Goal: Task Accomplishment & Management: Manage account settings

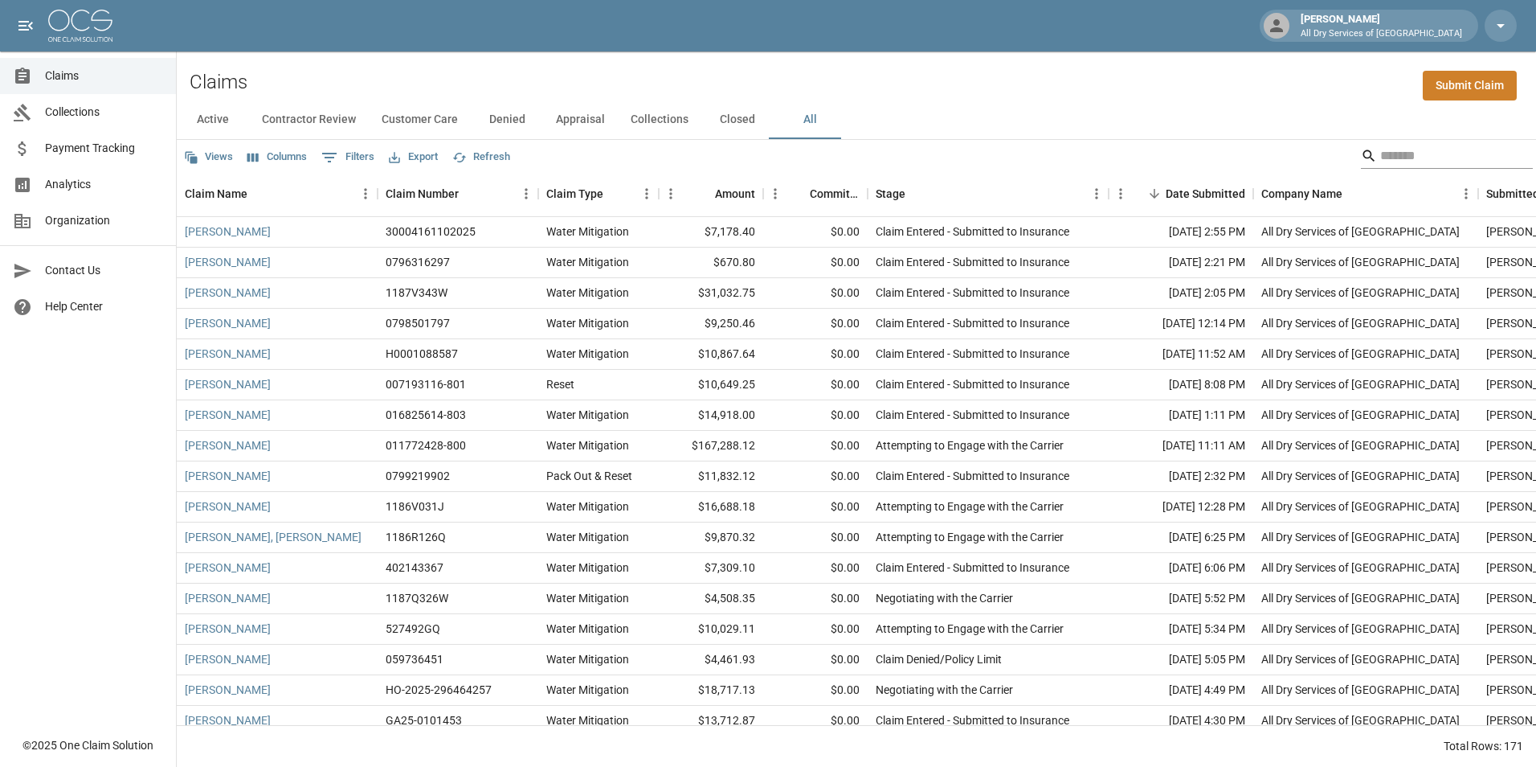
click at [1417, 155] on input "Search" at bounding box center [1445, 156] width 129 height 26
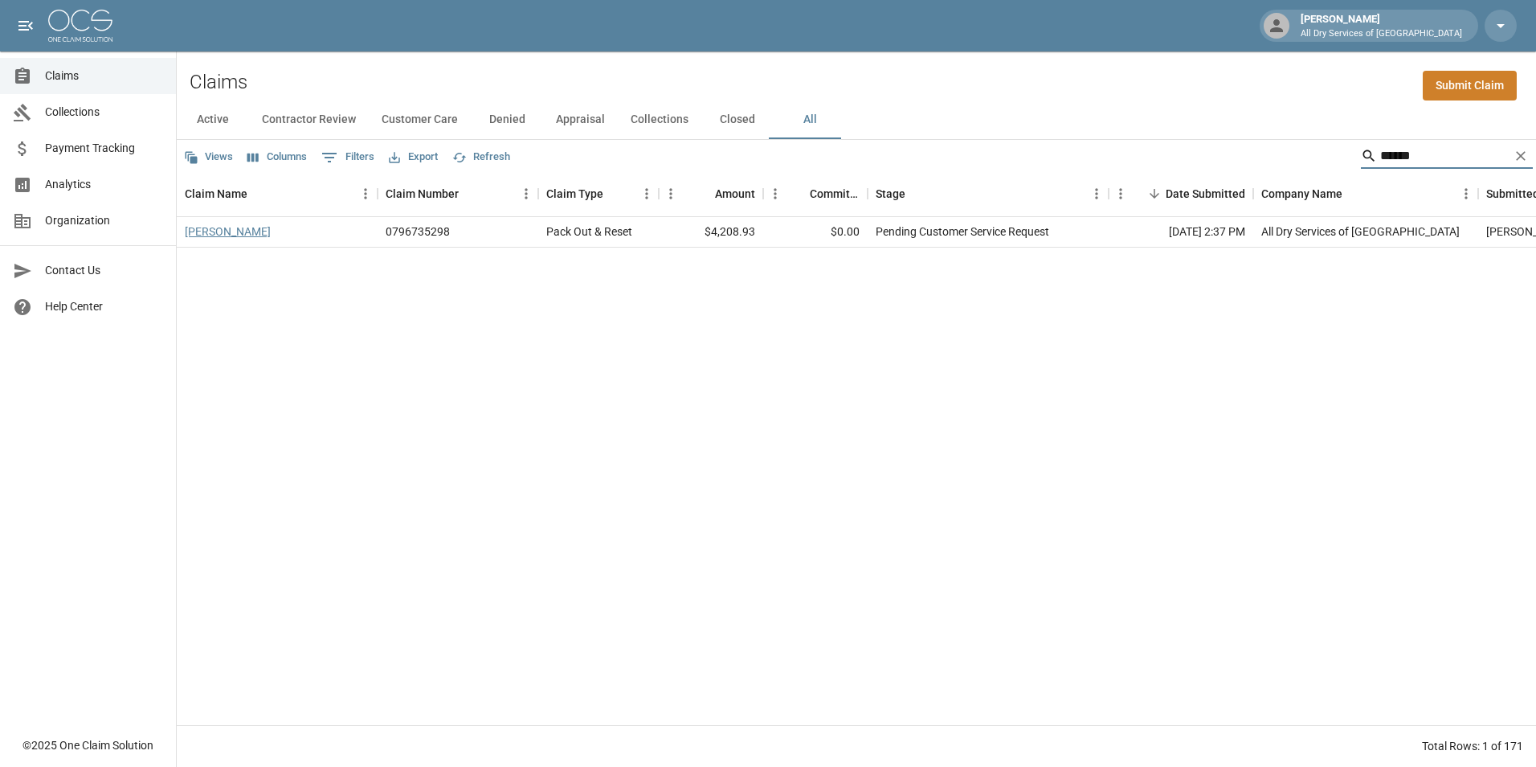
type input "******"
click at [215, 231] on link "[PERSON_NAME]" at bounding box center [228, 231] width 86 height 16
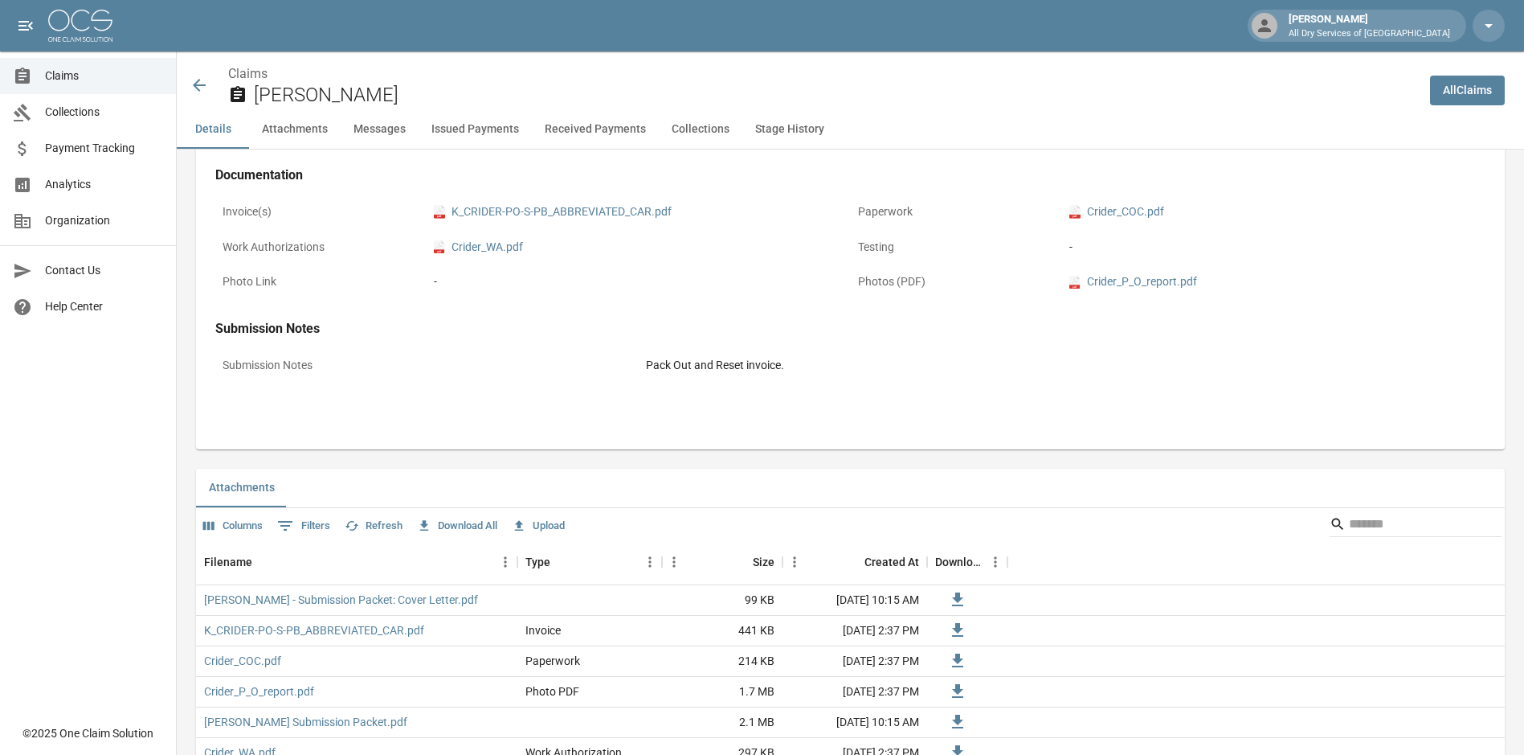
scroll to position [643, 0]
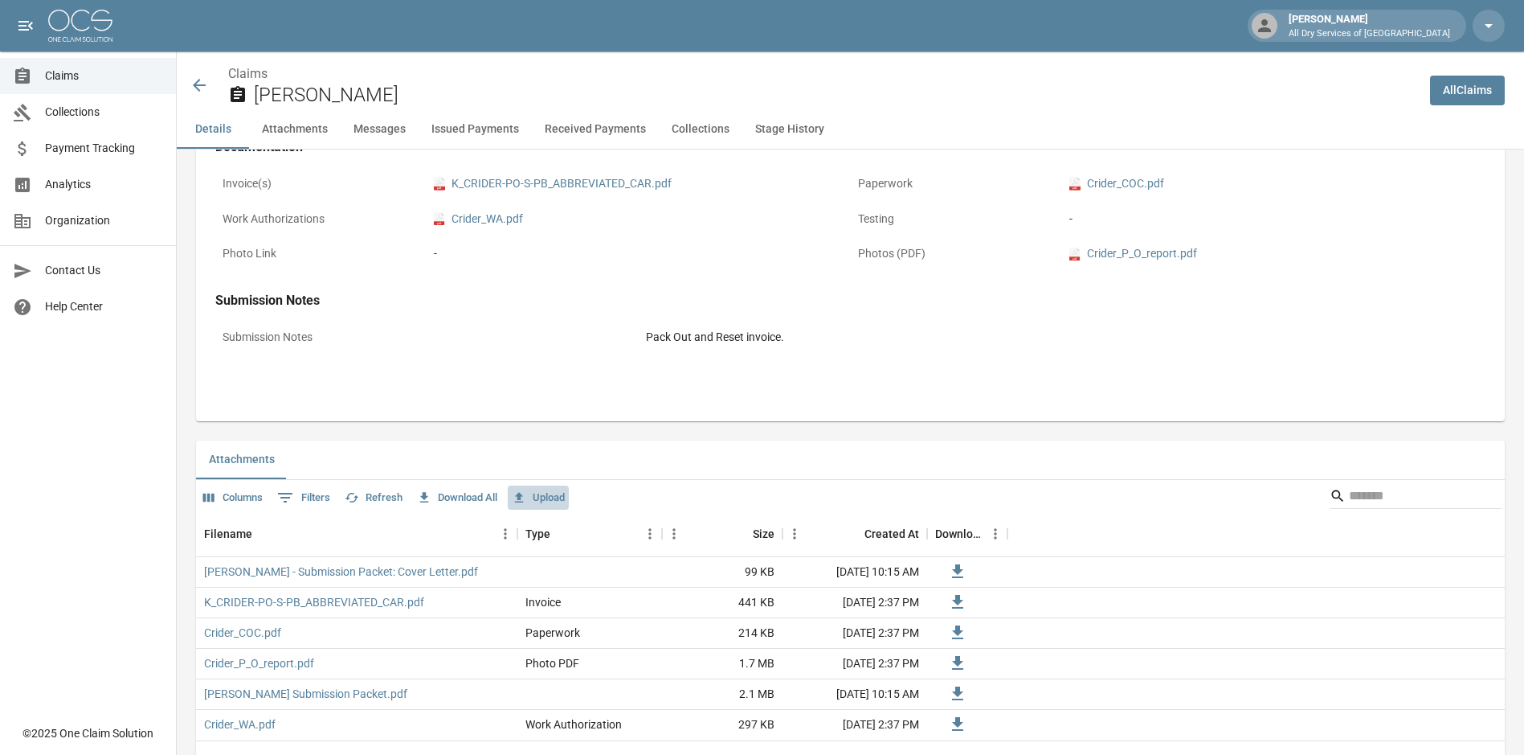
click at [555, 498] on button "Upload" at bounding box center [538, 497] width 61 height 25
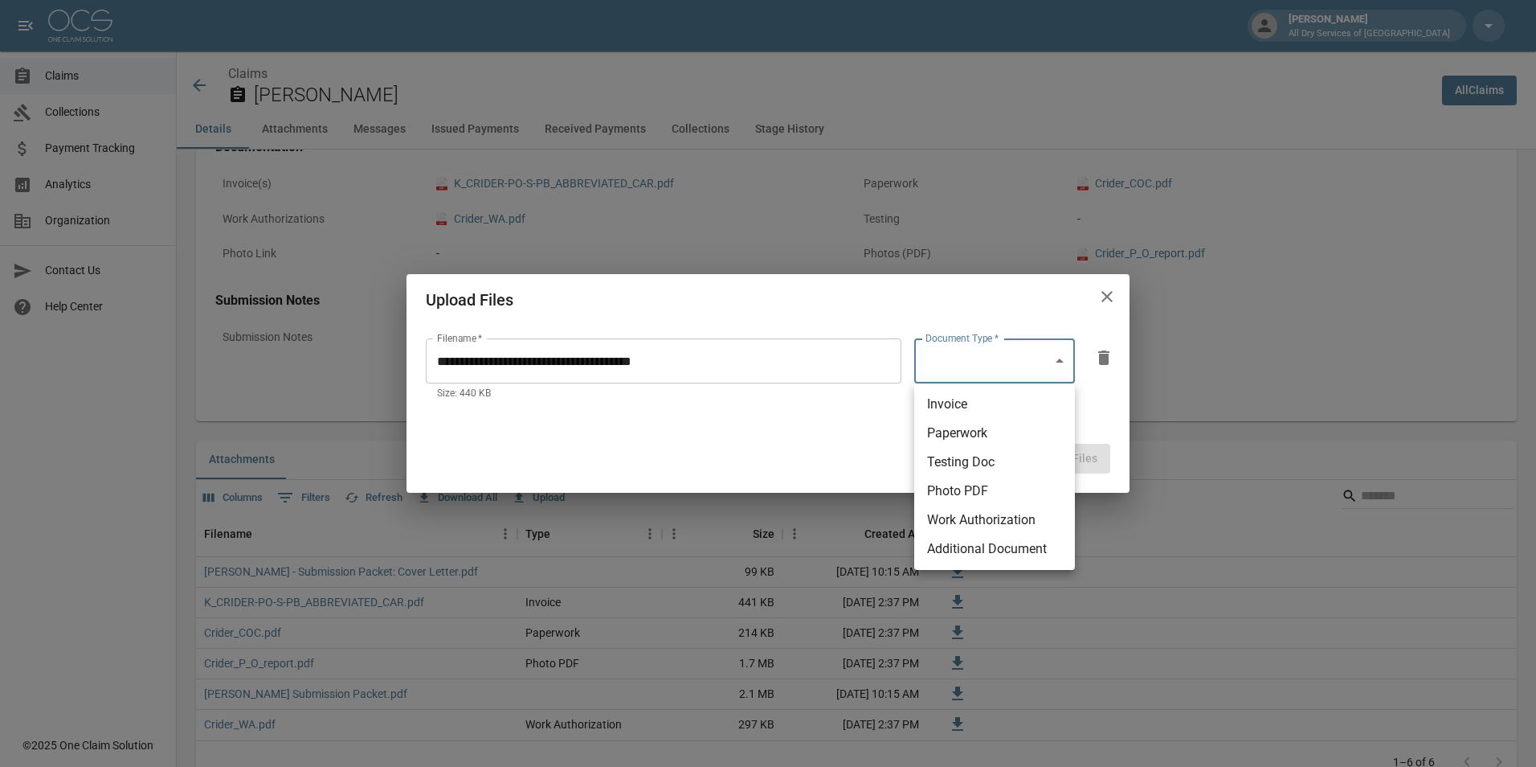
click at [1015, 410] on li "Invoice" at bounding box center [995, 404] width 161 height 29
type input "********"
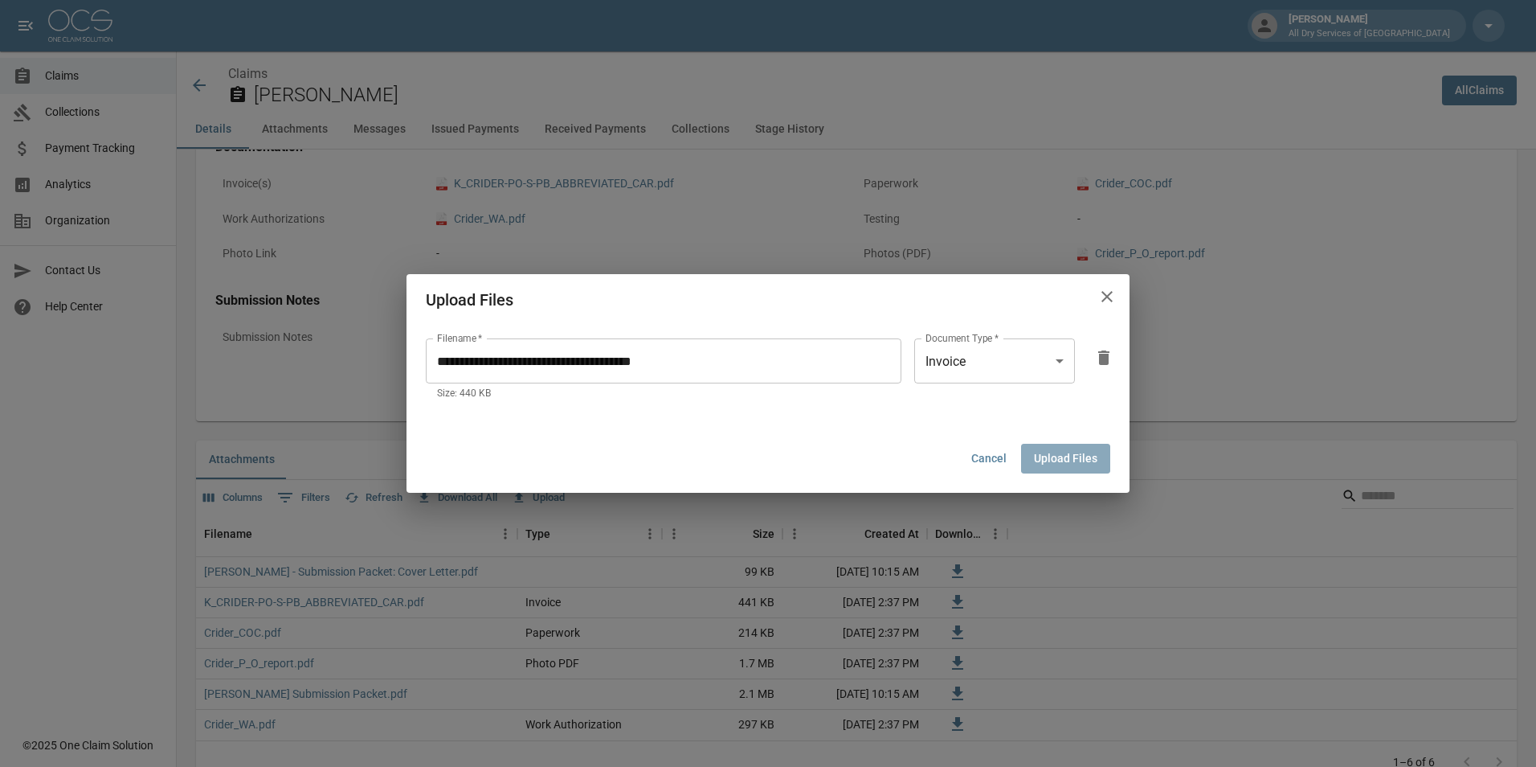
click at [1065, 452] on button "Upload Files" at bounding box center [1065, 459] width 89 height 30
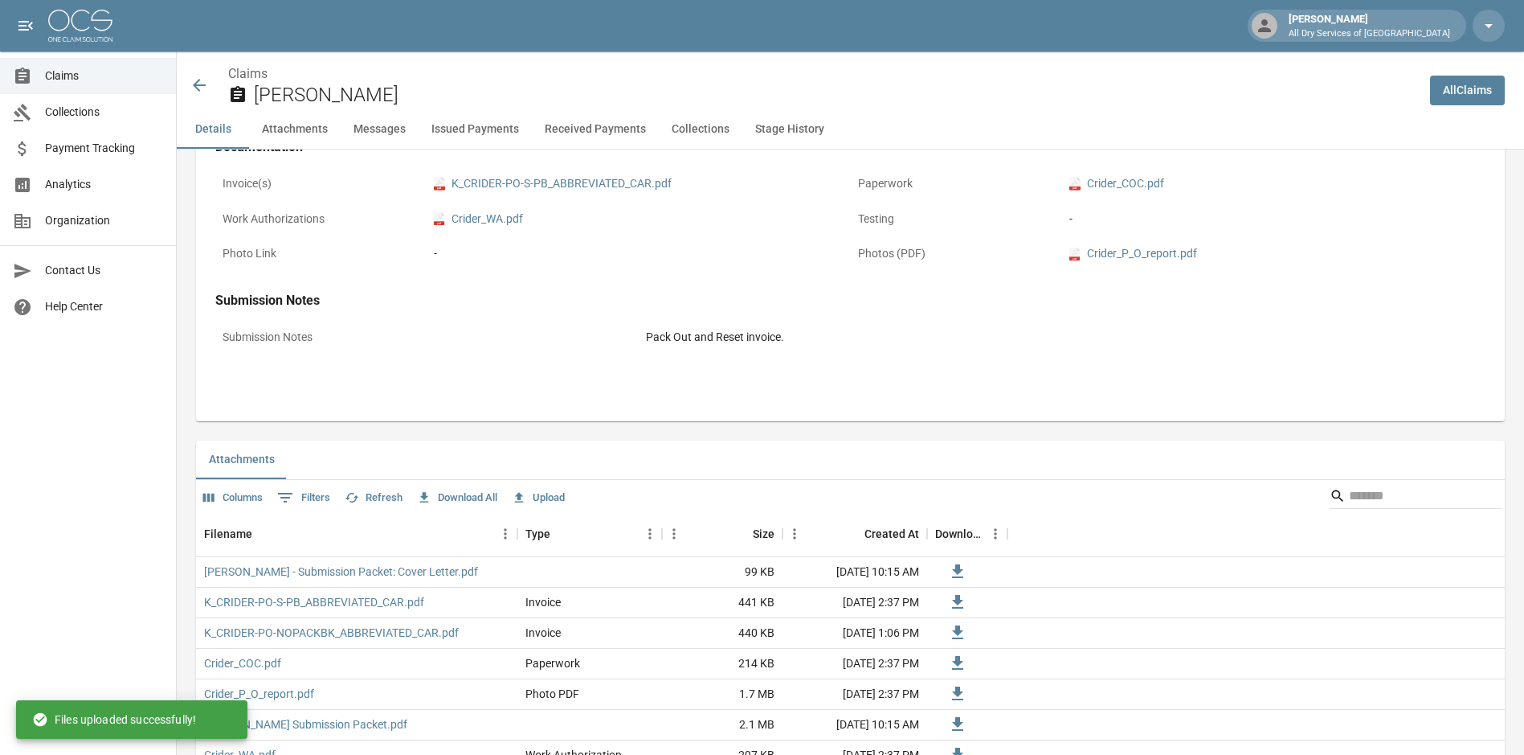
click at [93, 75] on span "Claims" at bounding box center [104, 76] width 118 height 17
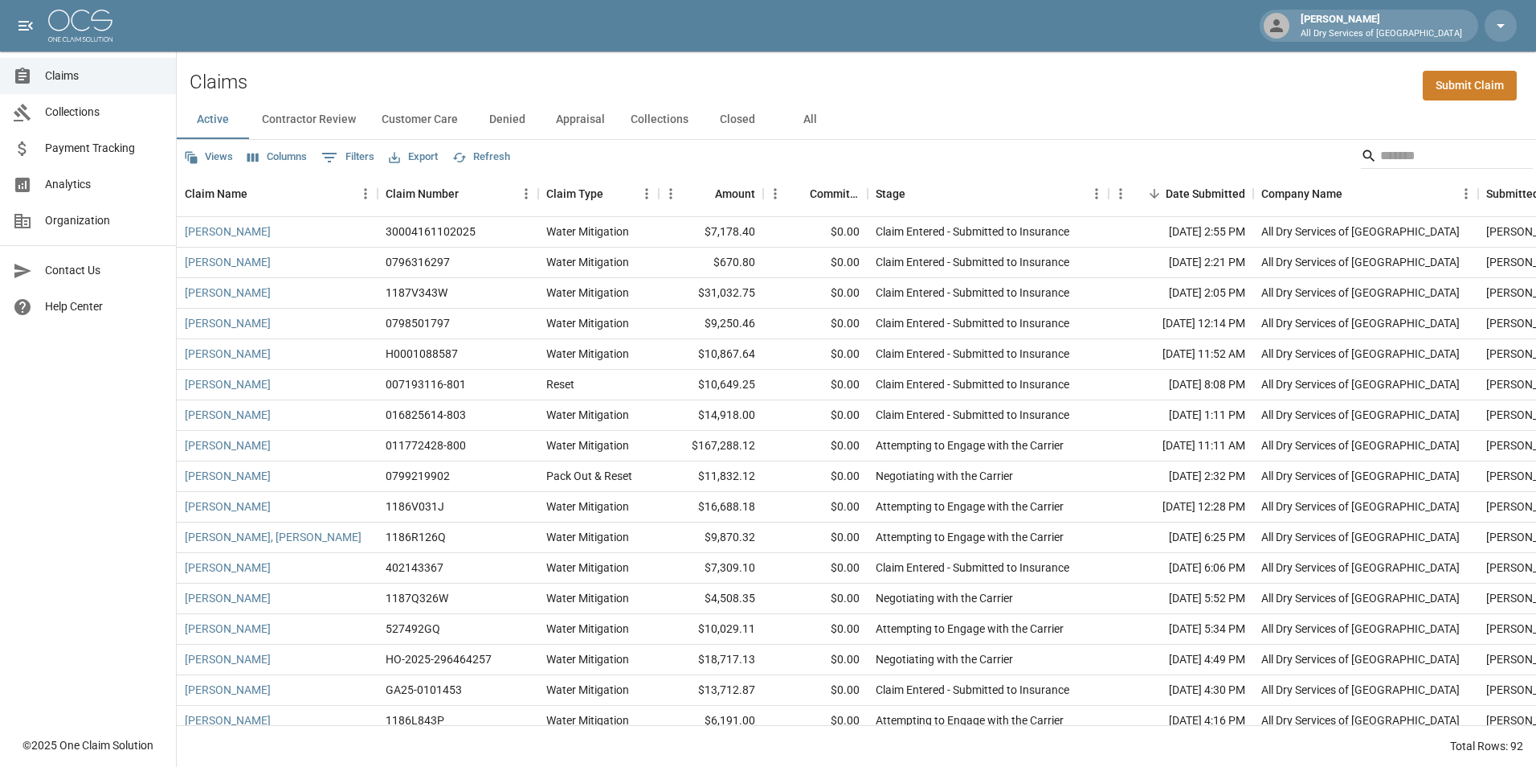
click at [808, 117] on button "All" at bounding box center [810, 119] width 72 height 39
click at [107, 177] on span "Analytics" at bounding box center [104, 184] width 118 height 17
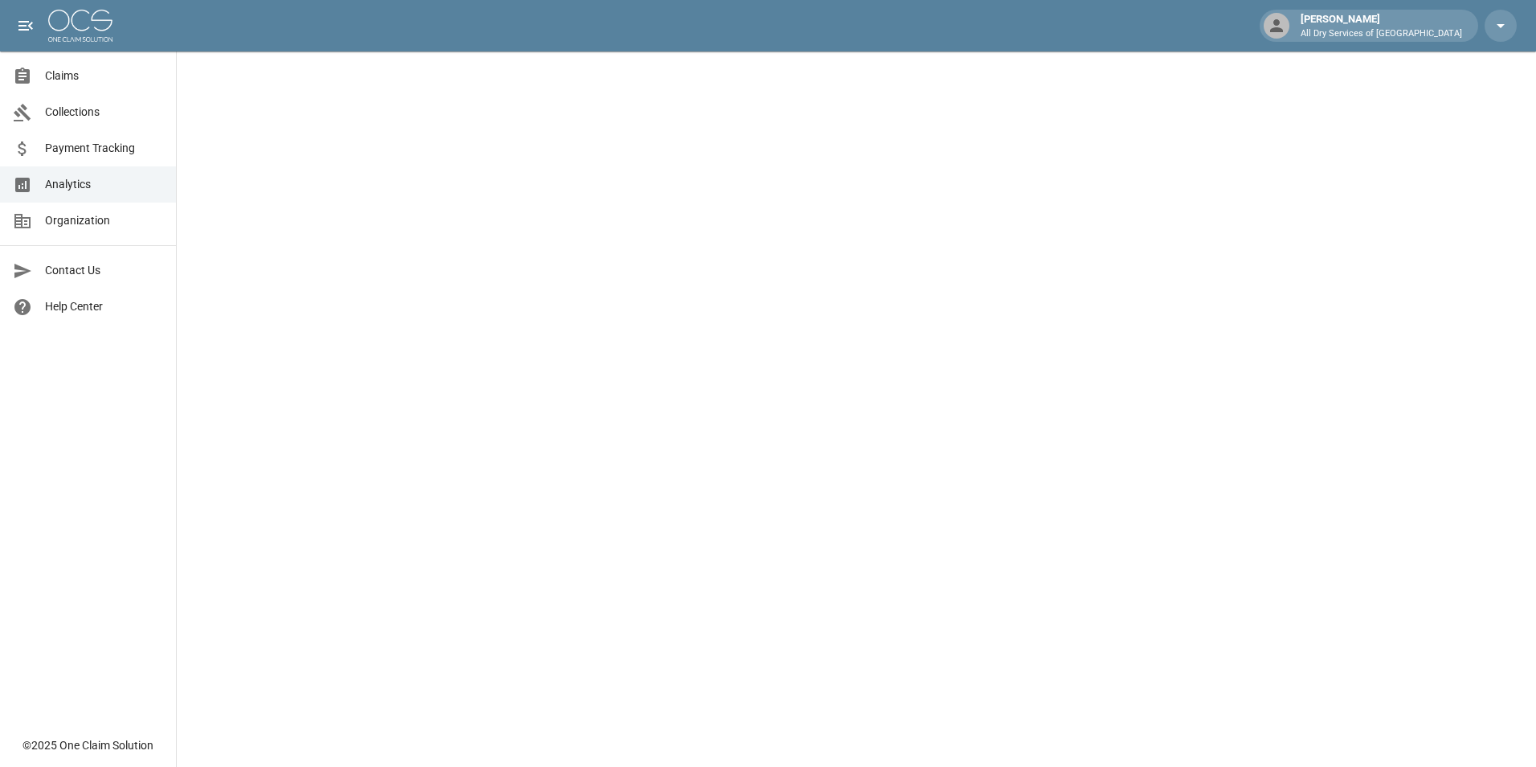
click at [75, 72] on span "Claims" at bounding box center [104, 76] width 118 height 17
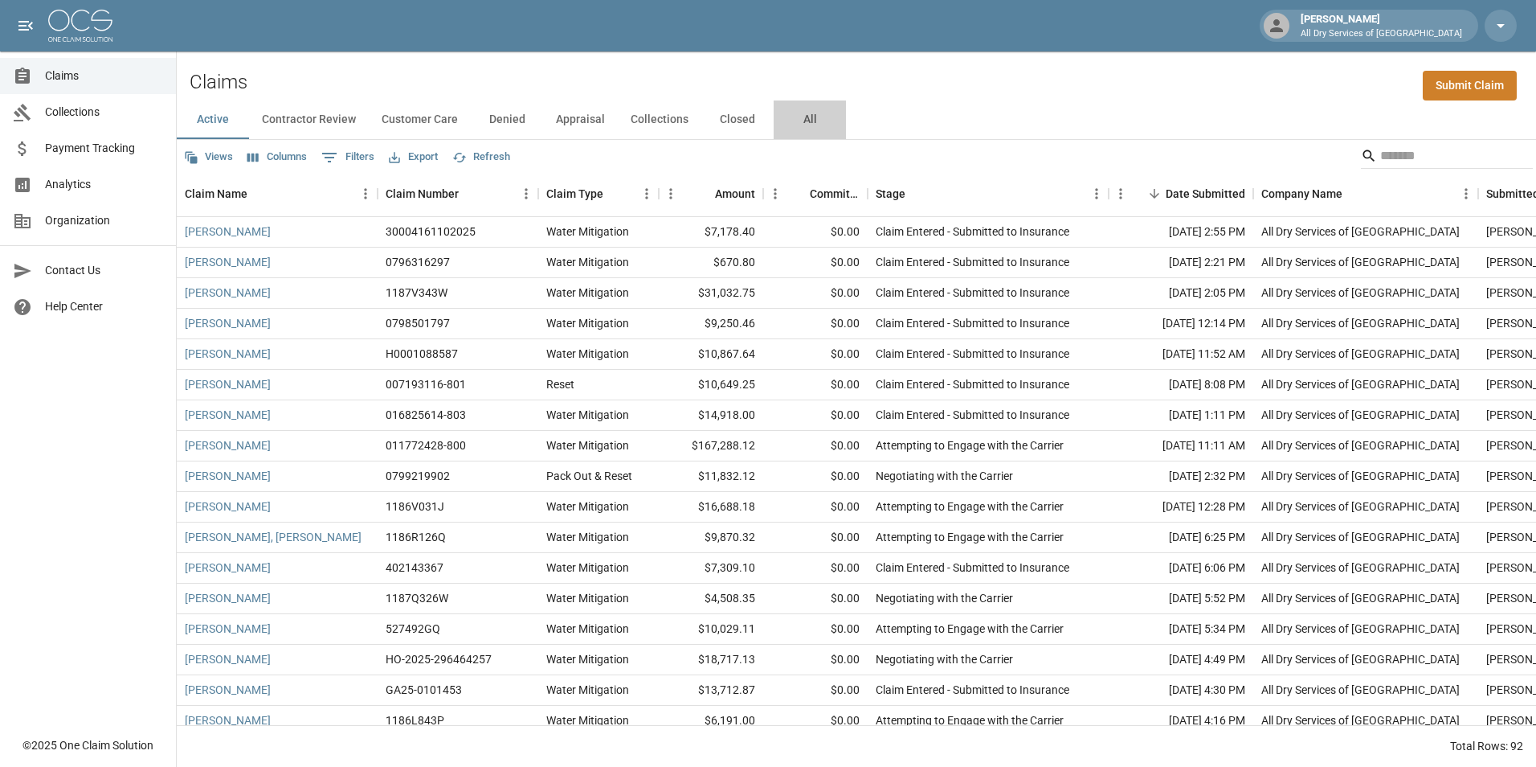
click at [805, 121] on button "All" at bounding box center [810, 119] width 72 height 39
